Goal: Task Accomplishment & Management: Manage account settings

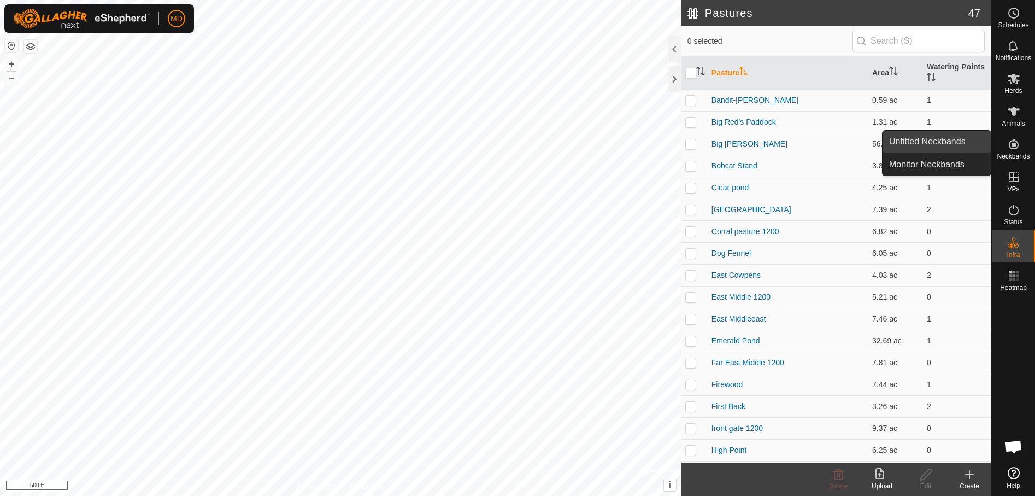
click at [949, 137] on link "Unfitted Neckbands" at bounding box center [937, 142] width 108 height 22
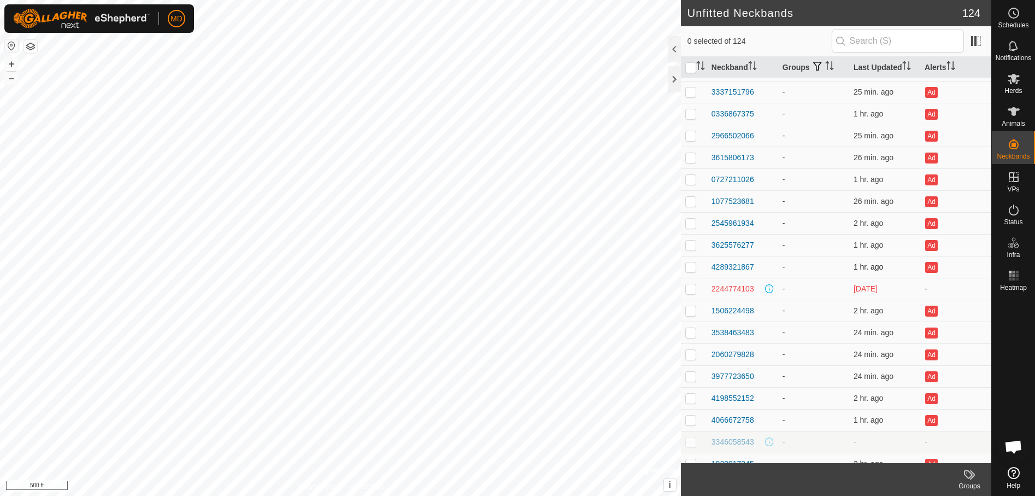
scroll to position [383, 0]
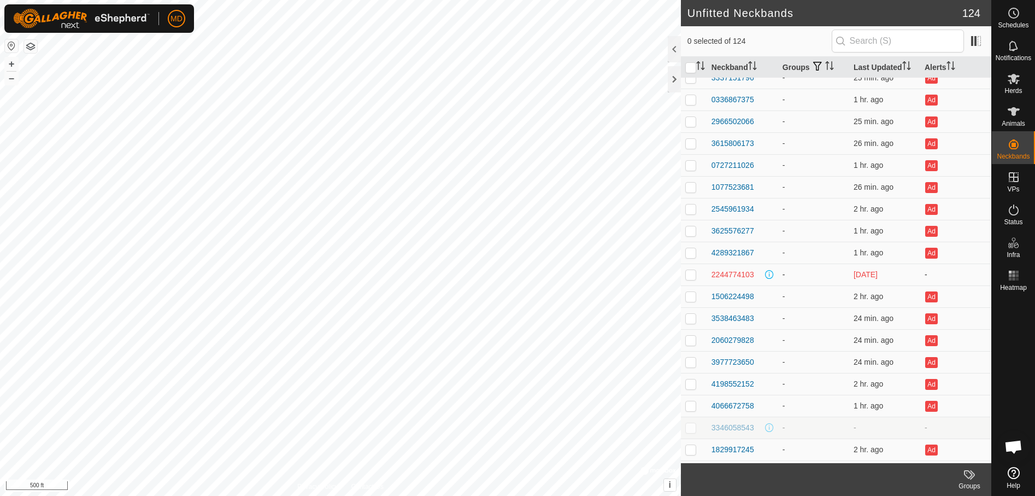
click at [690, 275] on p-checkbox at bounding box center [690, 274] width 11 height 9
checkbox input "false"
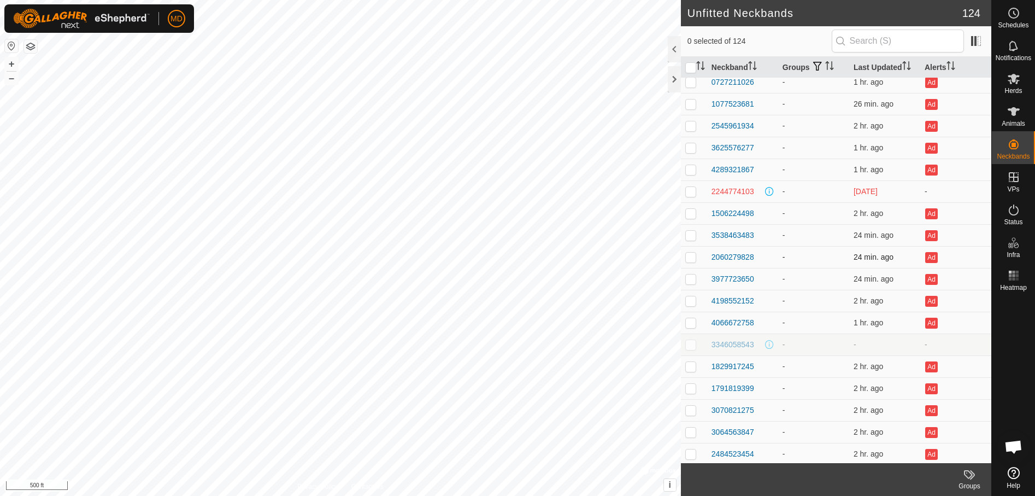
scroll to position [546, 0]
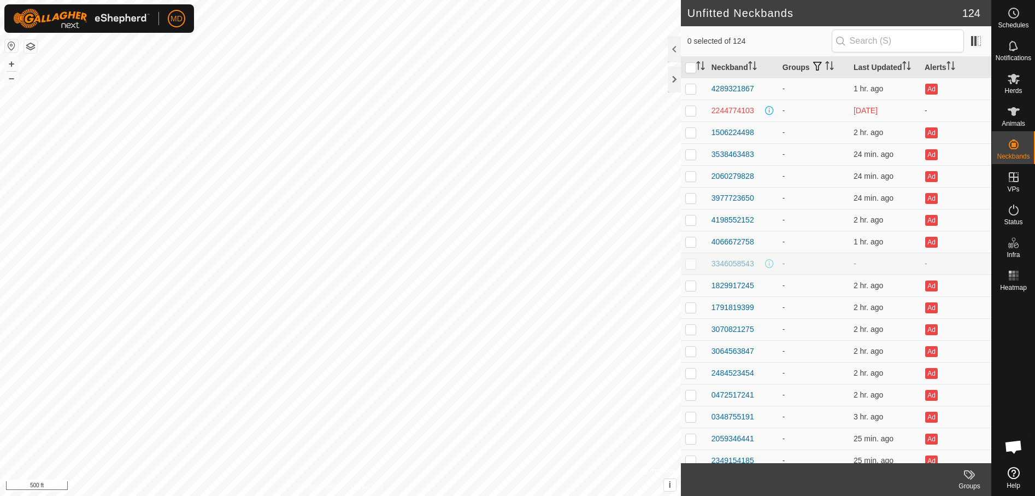
click at [689, 264] on p-checkbox at bounding box center [690, 263] width 11 height 9
checkbox input "false"
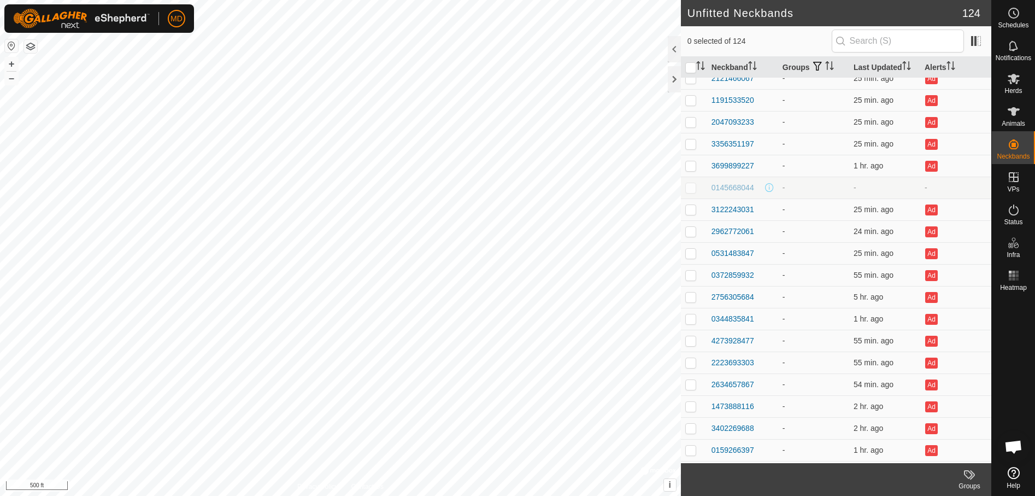
scroll to position [1287, 0]
